Goal: Task Accomplishment & Management: Manage account settings

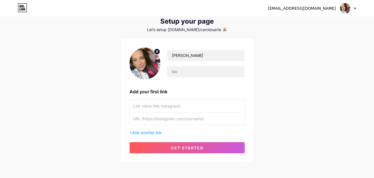
scroll to position [28, 0]
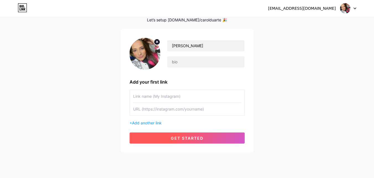
click at [187, 136] on span "get started" at bounding box center [187, 138] width 33 height 5
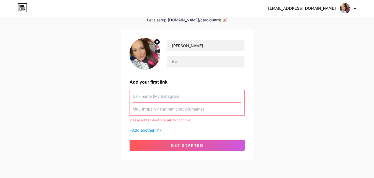
click at [154, 98] on input "text" at bounding box center [187, 96] width 108 height 12
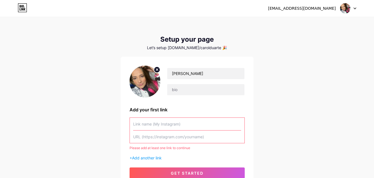
click at [354, 9] on div at bounding box center [349, 8] width 16 height 10
click at [369, 10] on div "[EMAIL_ADDRESS][DOMAIN_NAME] Dashboard Logout" at bounding box center [187, 8] width 374 height 10
click at [307, 95] on div "[EMAIL_ADDRESS][DOMAIN_NAME] Painel Sair Configure sua página Vamos configurar …" at bounding box center [187, 102] width 374 height 205
click at [156, 138] on input "text" at bounding box center [187, 136] width 108 height 12
click at [149, 157] on font "Adicionar outro link" at bounding box center [149, 157] width 35 height 5
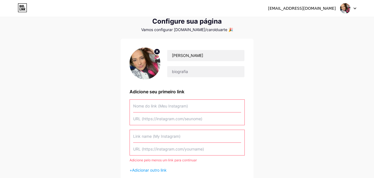
scroll to position [28, 0]
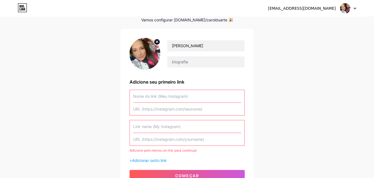
click at [165, 139] on input "text" at bounding box center [187, 139] width 108 height 12
click at [162, 111] on input "text" at bounding box center [187, 109] width 108 height 12
paste input "[URL][DOMAIN_NAME]"
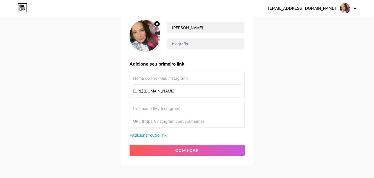
scroll to position [55, 0]
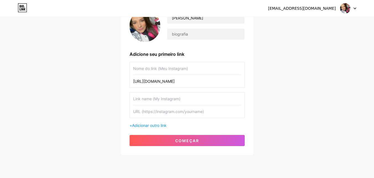
type input "[URL][DOMAIN_NAME]"
click at [154, 69] on input "text" at bounding box center [187, 68] width 108 height 12
type input "A"
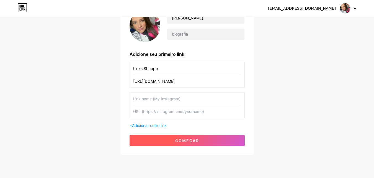
type input "Links Shoppe"
click at [183, 138] on font "começar" at bounding box center [187, 140] width 24 height 5
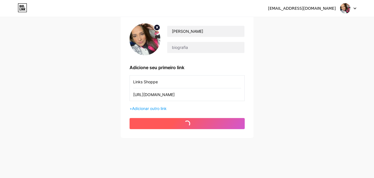
scroll to position [42, 0]
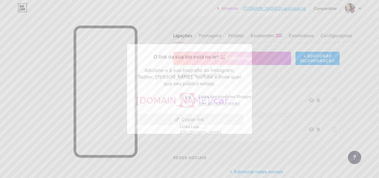
click at [208, 116] on button "Copiar link" at bounding box center [189, 119] width 107 height 11
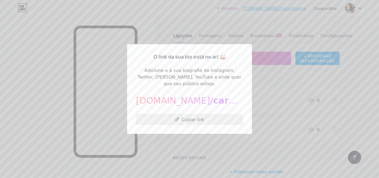
click at [189, 118] on font "Copiar link" at bounding box center [192, 119] width 23 height 6
click at [197, 117] on font "Copiar link" at bounding box center [192, 119] width 23 height 6
click at [269, 50] on div at bounding box center [189, 89] width 379 height 178
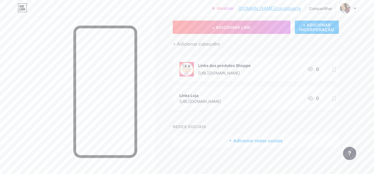
scroll to position [32, 0]
